Goal: Find contact information: Find contact information

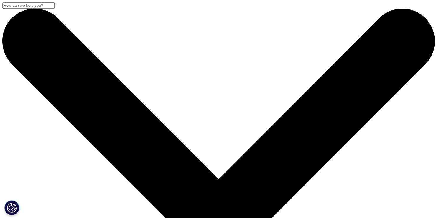
scroll to position [272, 0]
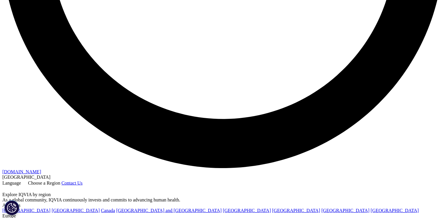
scroll to position [1252, 0]
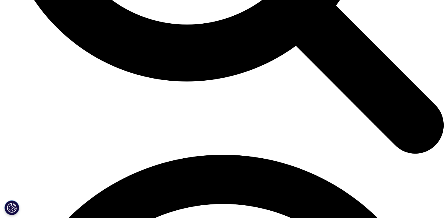
scroll to position [738, 0]
